Goal: Task Accomplishment & Management: Use online tool/utility

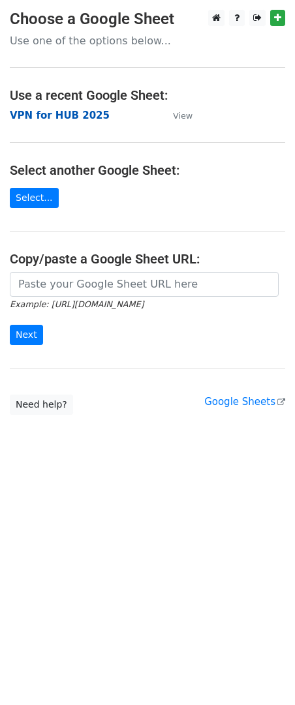
click at [42, 120] on strong "VPN for HUB 2025" at bounding box center [60, 116] width 100 height 12
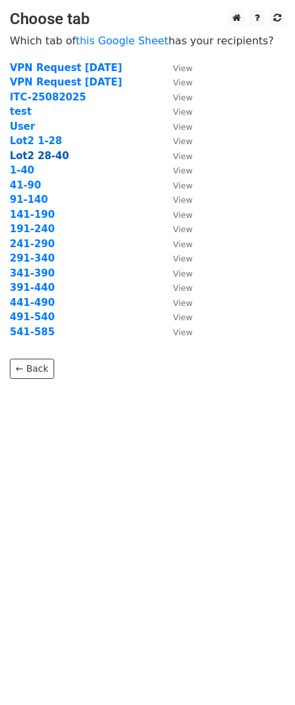
click at [38, 157] on strong "Lot2 28-40" at bounding box center [39, 156] width 59 height 12
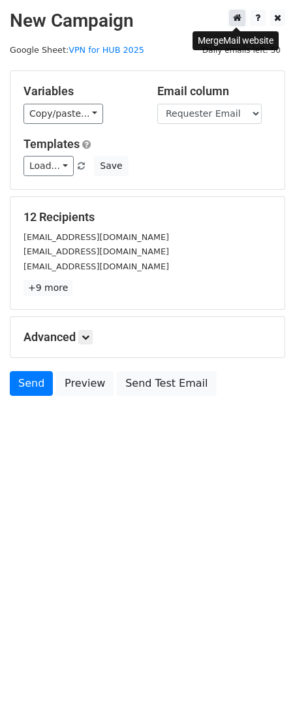
click at [232, 18] on link at bounding box center [237, 18] width 16 height 16
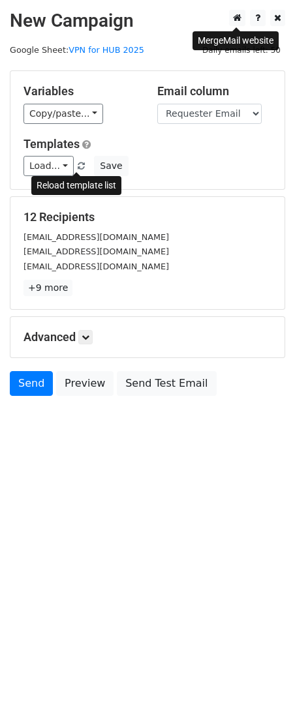
click at [78, 166] on span at bounding box center [81, 166] width 7 height 8
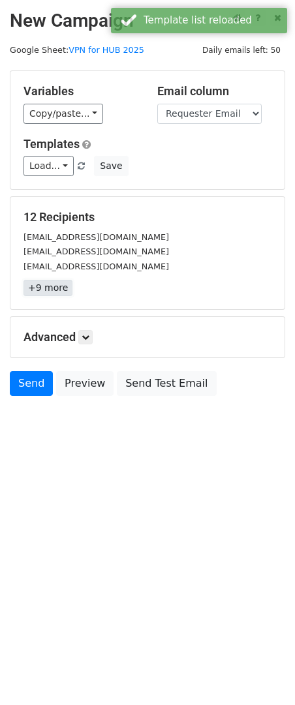
click at [42, 291] on link "+9 more" at bounding box center [47, 288] width 49 height 16
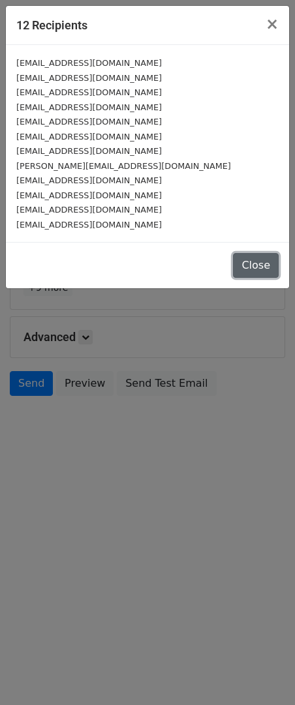
click at [247, 262] on button "Close" at bounding box center [256, 265] width 46 height 25
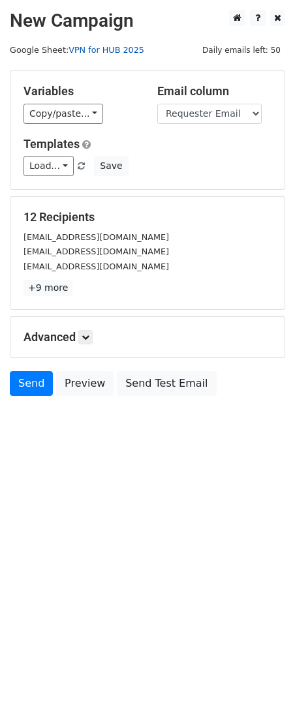
click at [102, 55] on link "VPN for HUB 2025" at bounding box center [106, 50] width 76 height 10
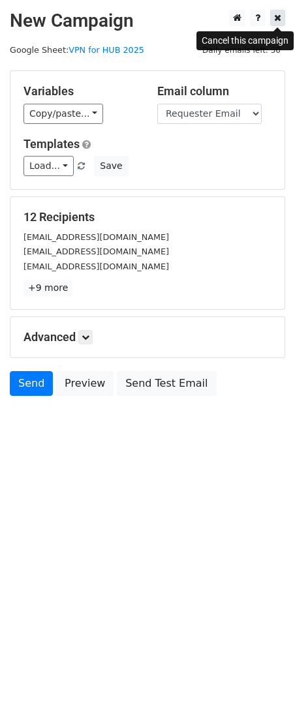
click at [271, 21] on link at bounding box center [277, 18] width 15 height 16
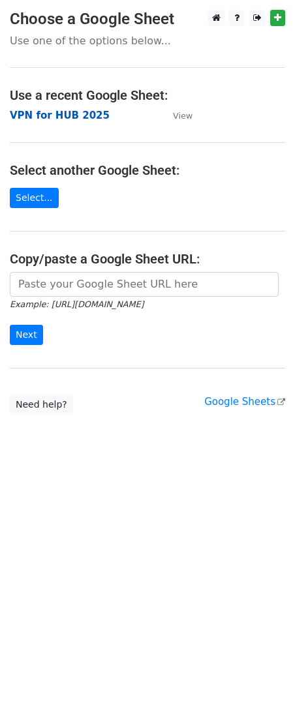
click at [65, 115] on strong "VPN for HUB 2025" at bounding box center [60, 116] width 100 height 12
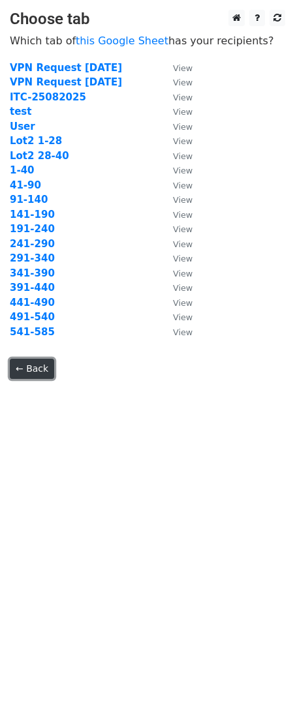
click at [35, 366] on link "← Back" at bounding box center [32, 369] width 44 height 20
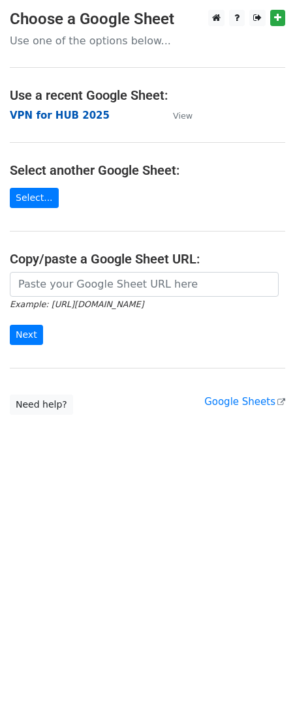
click at [42, 121] on strong "VPN for HUB 2025" at bounding box center [60, 116] width 100 height 12
click at [29, 111] on strong "VPN for HUB 2025" at bounding box center [60, 116] width 100 height 12
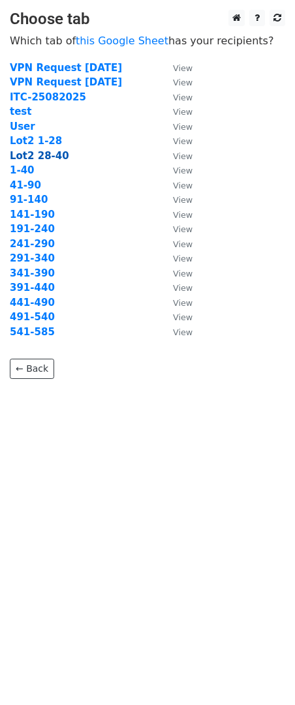
click at [48, 156] on strong "Lot2 28-40" at bounding box center [39, 156] width 59 height 12
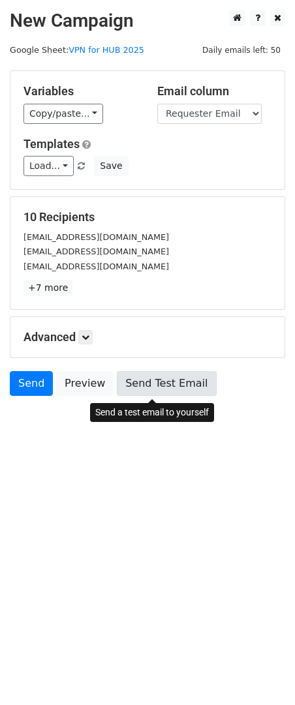
click at [172, 376] on link "Send Test Email" at bounding box center [166, 383] width 99 height 25
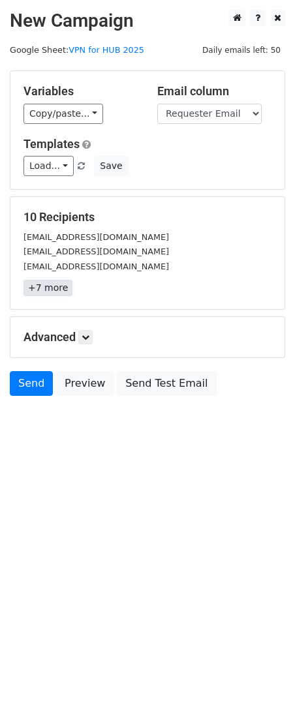
click at [38, 290] on link "+7 more" at bounding box center [47, 288] width 49 height 16
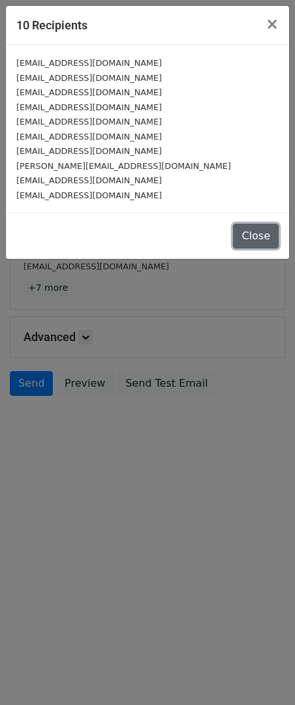
click at [254, 235] on button "Close" at bounding box center [256, 236] width 46 height 25
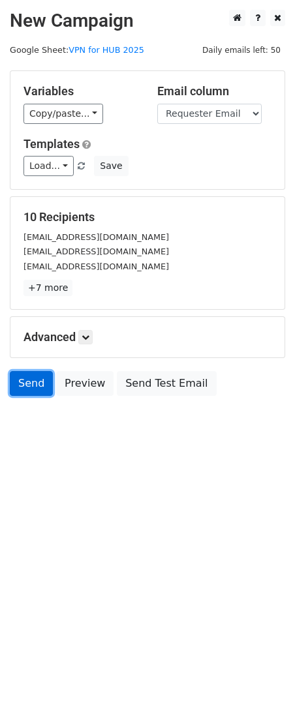
click at [28, 375] on link "Send" at bounding box center [31, 383] width 43 height 25
